Goal: Find specific page/section: Find specific page/section

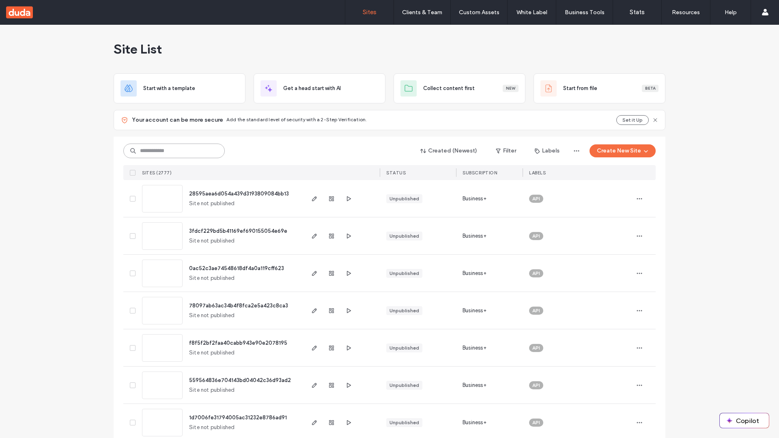
click at [171, 151] on input at bounding box center [173, 151] width 101 height 15
type input "**********"
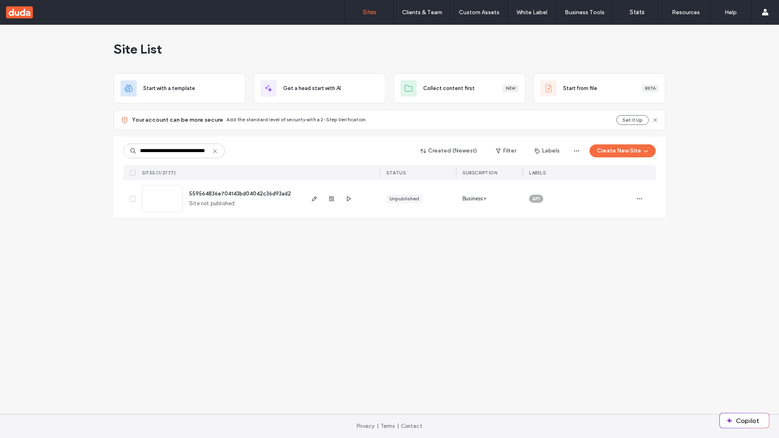
click at [241, 194] on span "559564836e704143bd04042c36d93ad2" at bounding box center [240, 194] width 102 height 6
